Goal: Transaction & Acquisition: Purchase product/service

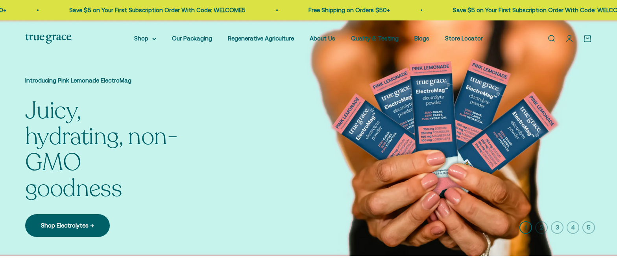
click at [72, 216] on link "Shop Electrolytes →" at bounding box center [67, 225] width 85 height 23
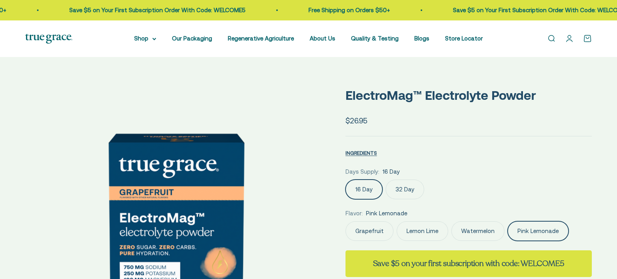
scroll to position [0, 102]
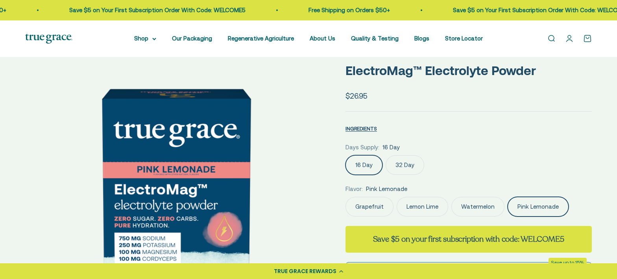
select select "3"
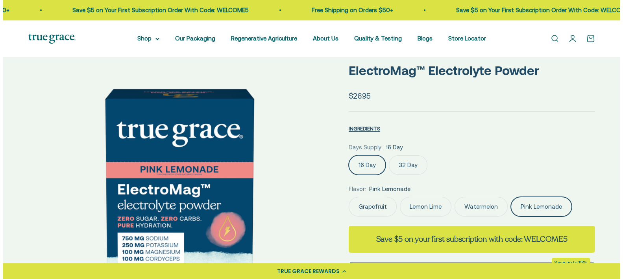
scroll to position [118, 0]
